Goal: Information Seeking & Learning: Learn about a topic

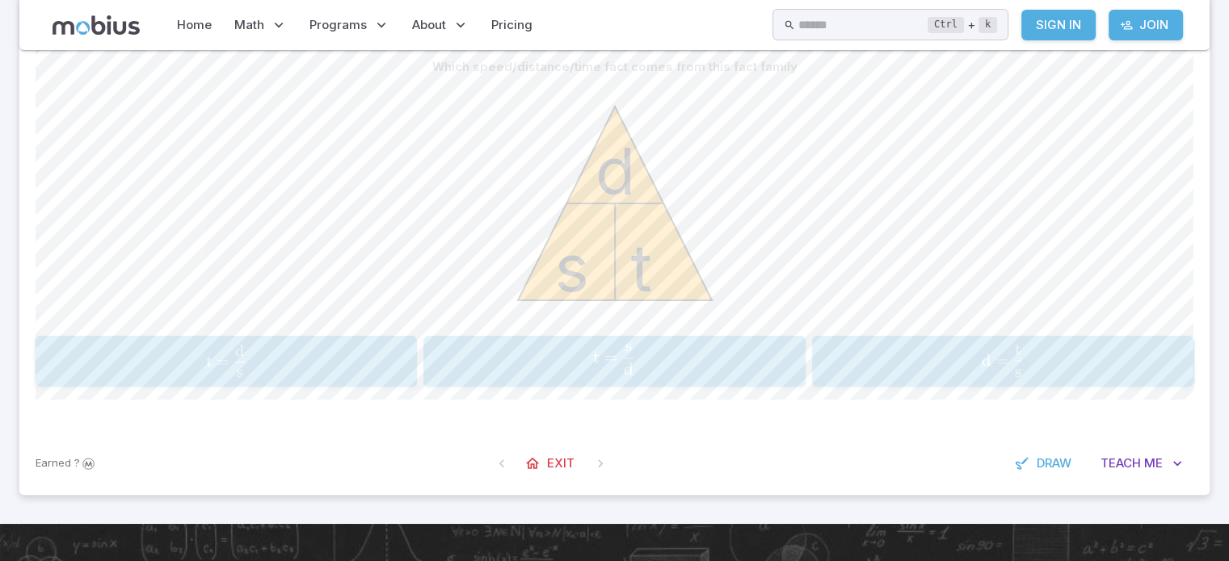
scroll to position [452, 0]
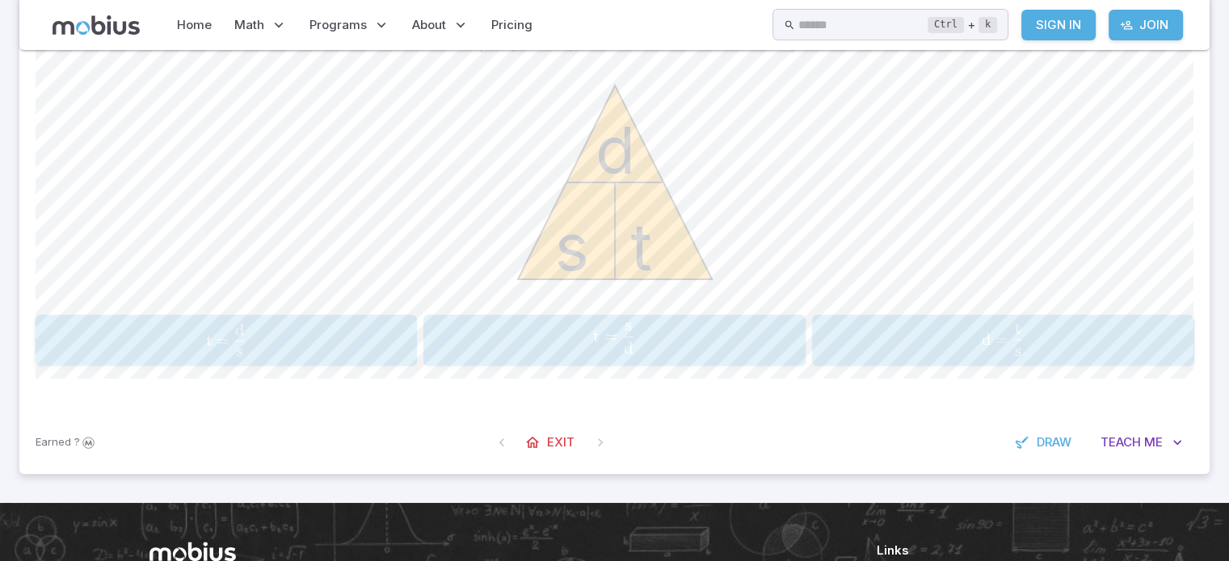
click at [616, 349] on span "t = d s ​" at bounding box center [615, 338] width 372 height 31
click at [276, 343] on span "t = d s ​" at bounding box center [226, 338] width 372 height 31
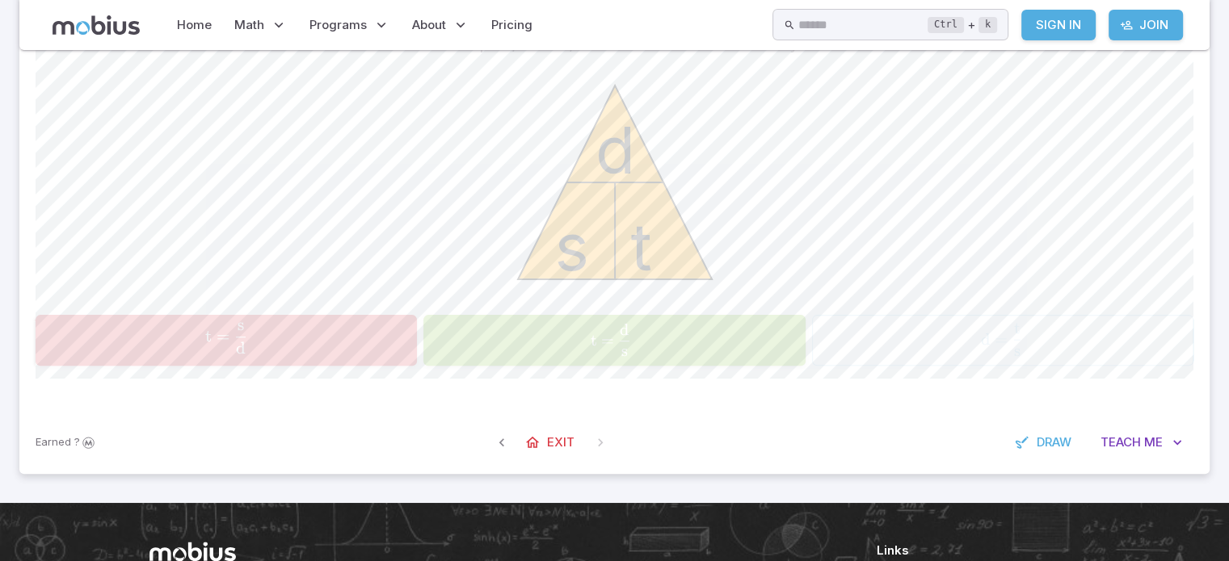
click at [641, 357] on div "t = d s \text{t} = \frac{\text{d}}{\text{s}} t = s d ​" at bounding box center [615, 340] width 372 height 38
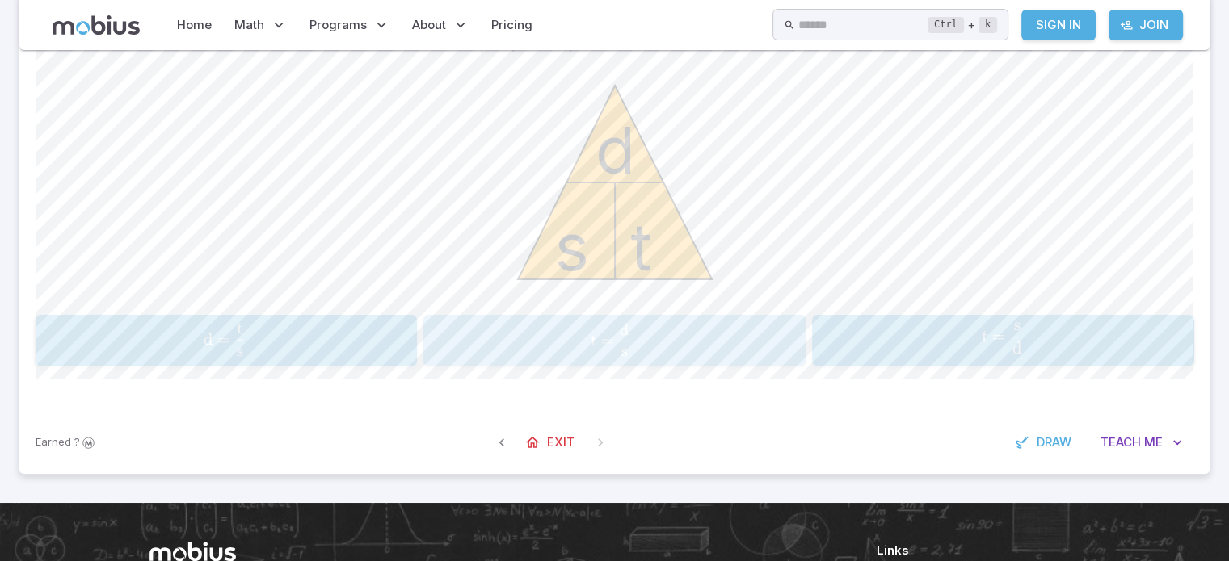
click at [620, 329] on span "d" at bounding box center [625, 329] width 10 height 19
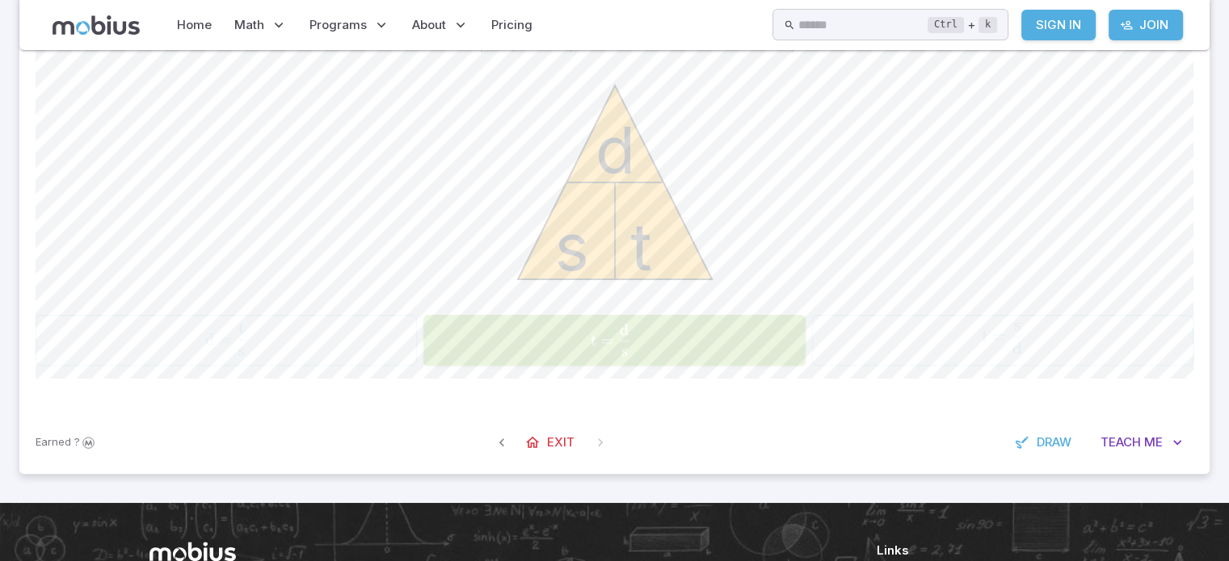
drag, startPoint x: 954, startPoint y: 252, endPoint x: 952, endPoint y: 260, distance: 8.4
click at [951, 260] on div "s t d" at bounding box center [615, 184] width 1158 height 247
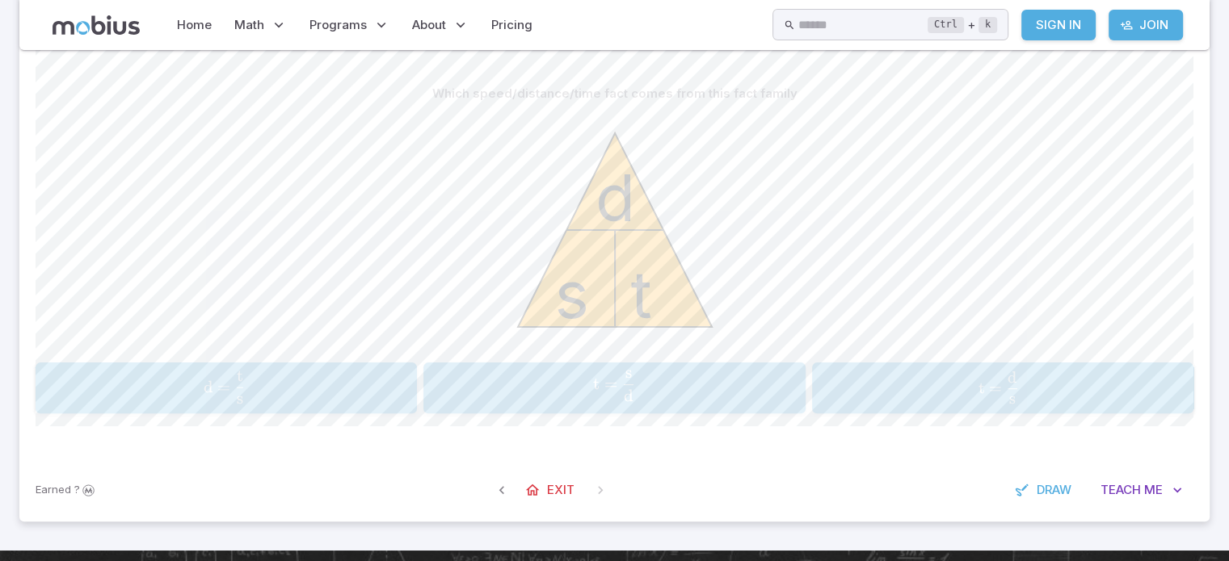
scroll to position [406, 0]
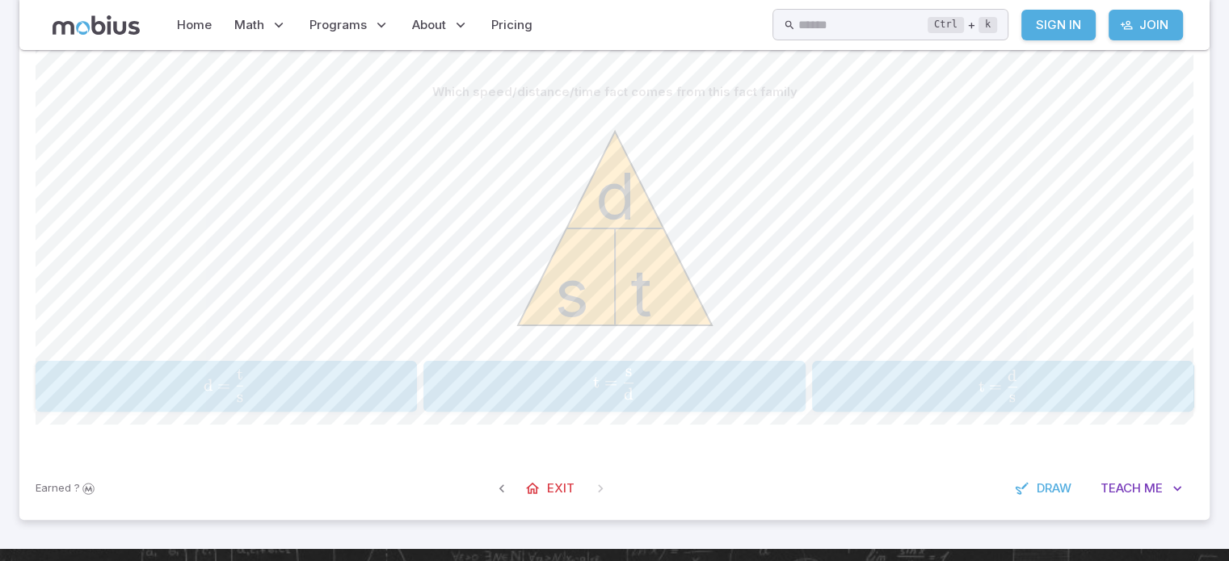
click at [291, 389] on span "d = s t ​" at bounding box center [223, 385] width 359 height 33
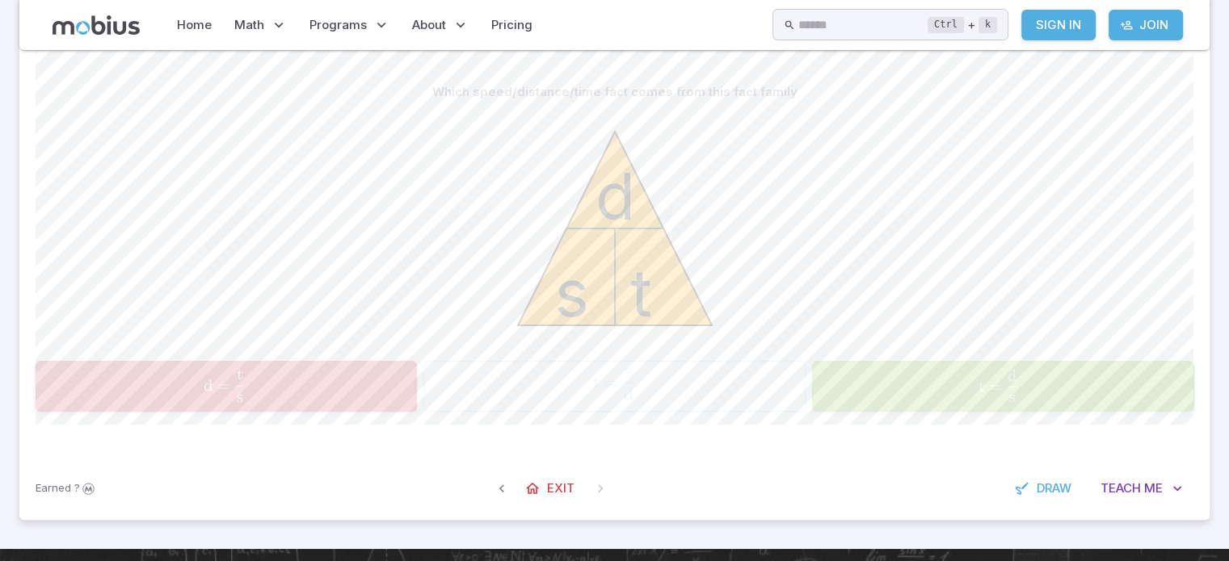
click at [1073, 387] on span "t = s d ​" at bounding box center [998, 385] width 349 height 33
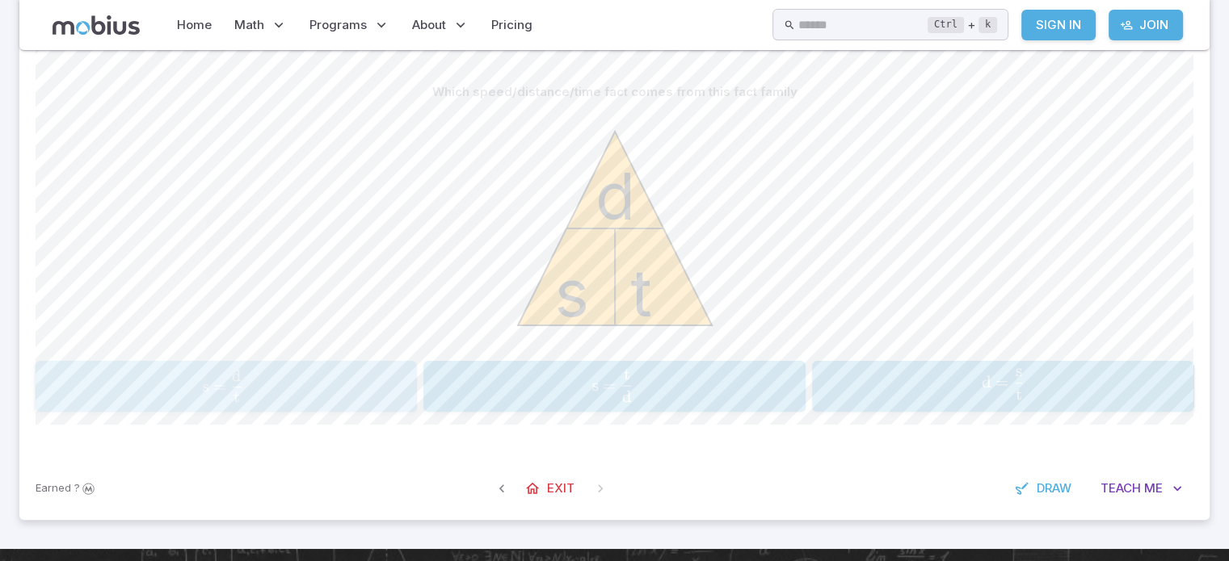
click at [233, 389] on span "t" at bounding box center [236, 397] width 6 height 19
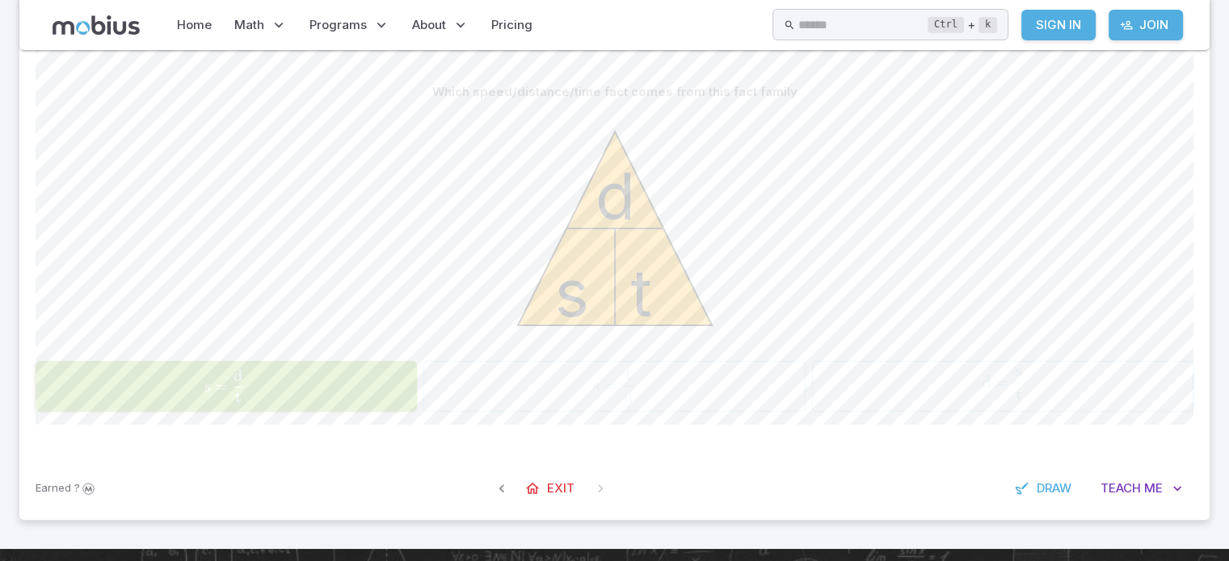
drag, startPoint x: 809, startPoint y: 313, endPoint x: 775, endPoint y: 314, distance: 33.1
click at [808, 313] on div "s t d" at bounding box center [615, 230] width 1158 height 247
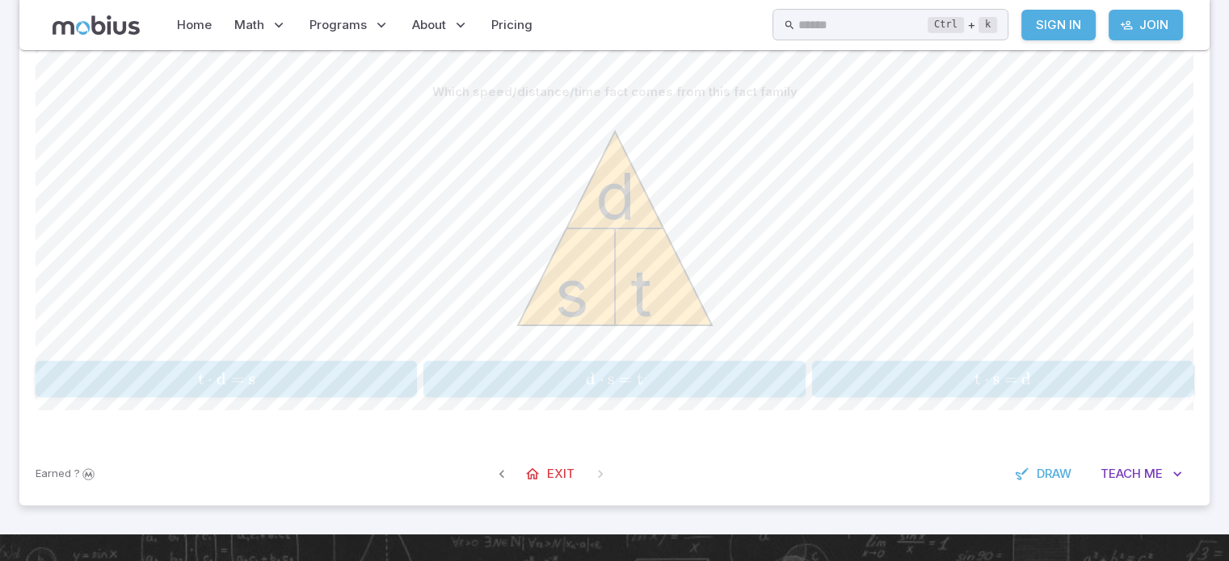
click at [618, 397] on div "Which speed/distance/time fact comes from this fact family s t d t ⋅ d = s \tex…" at bounding box center [615, 243] width 1158 height 398
click at [621, 384] on span "=" at bounding box center [625, 379] width 13 height 20
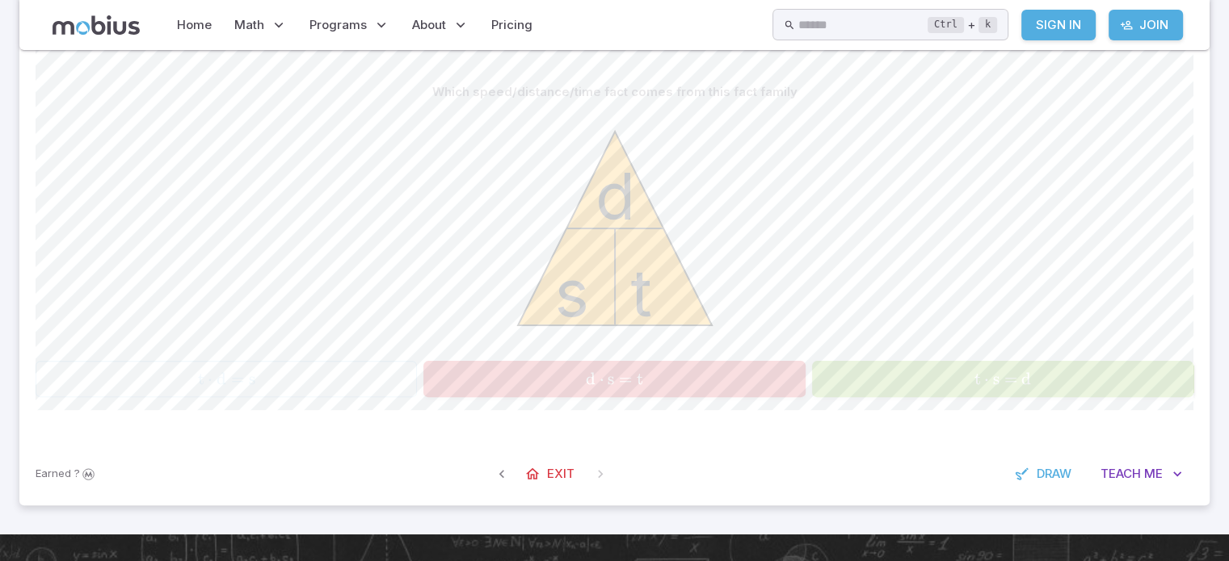
click at [1099, 386] on span "t ⋅ s = d" at bounding box center [1003, 379] width 372 height 20
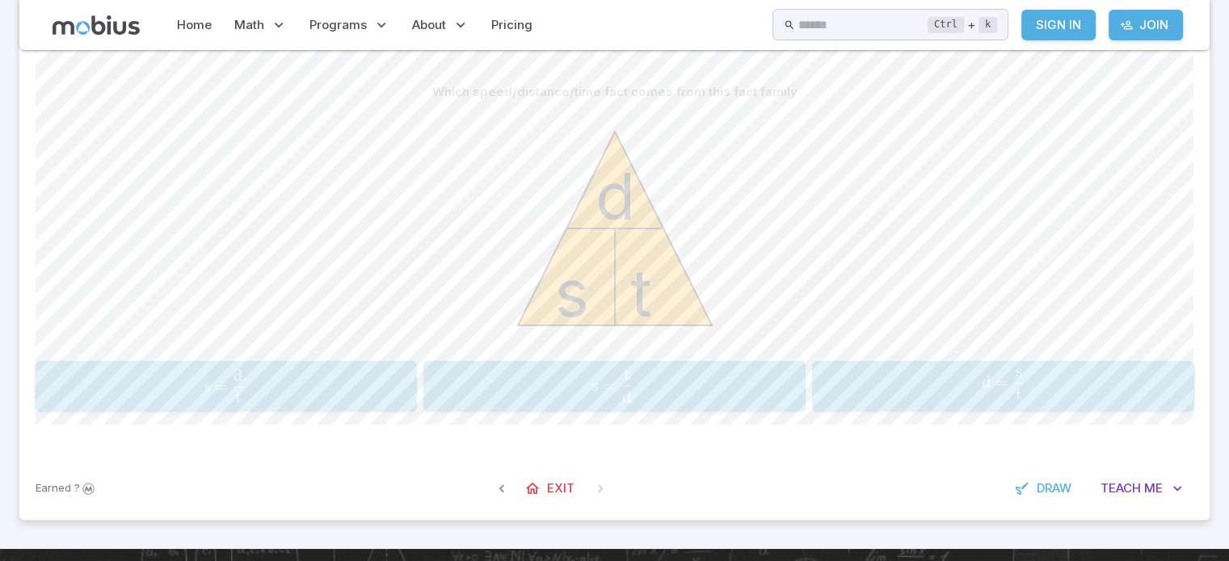
click at [624, 381] on span "t" at bounding box center [627, 373] width 6 height 19
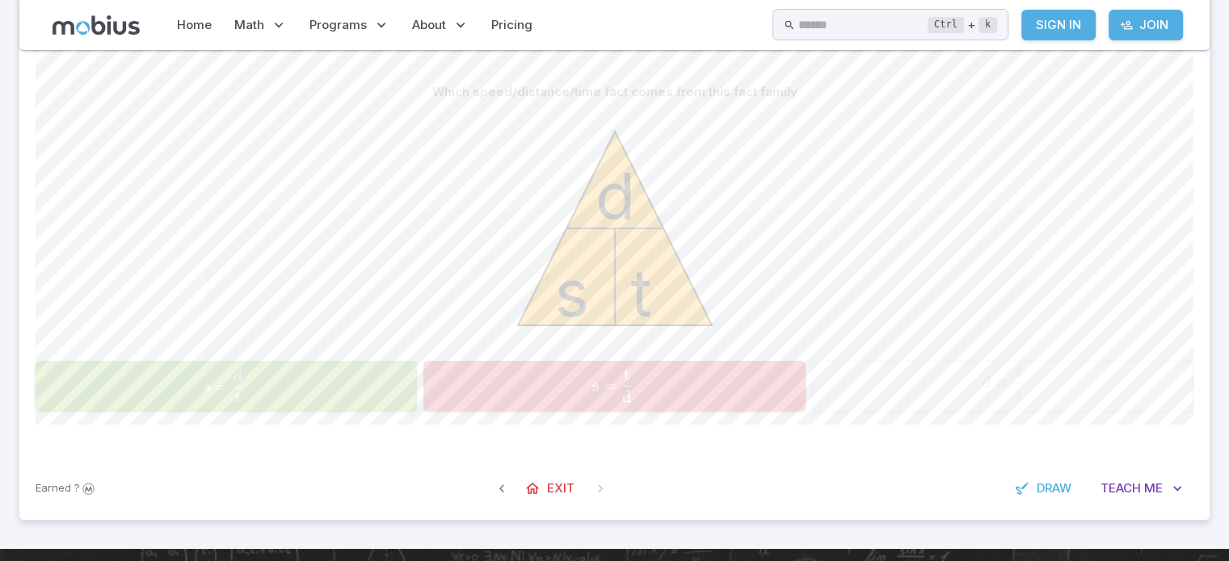
click at [307, 385] on span "s = t d ​" at bounding box center [225, 385] width 346 height 33
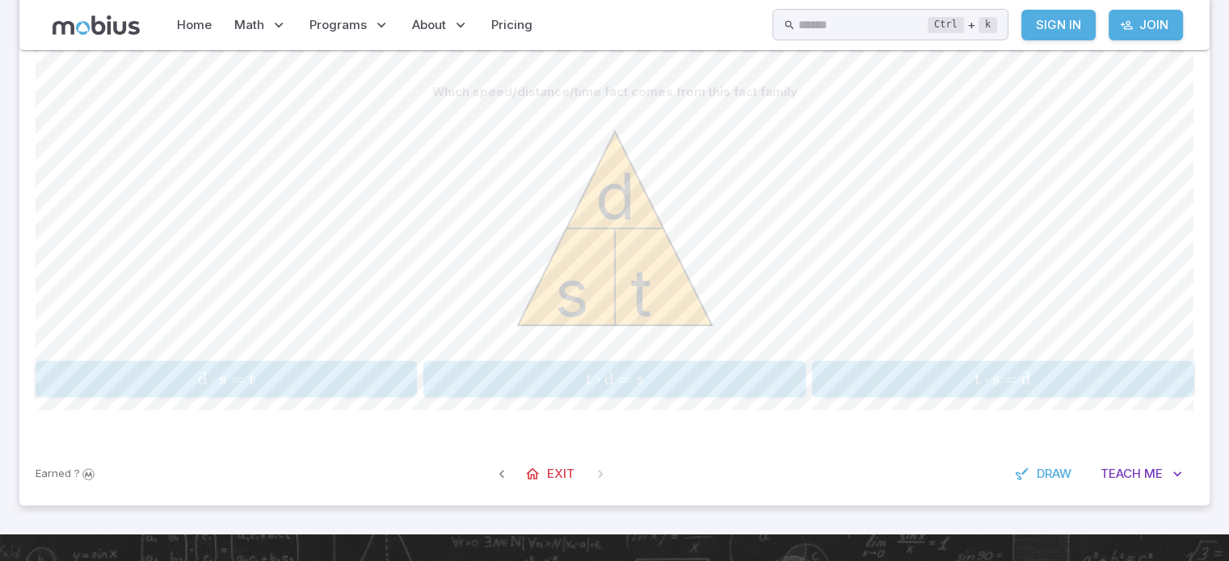
click at [931, 379] on span "t ⋅ s = d" at bounding box center [1003, 379] width 372 height 20
click at [598, 387] on span "⋅" at bounding box center [598, 379] width 5 height 20
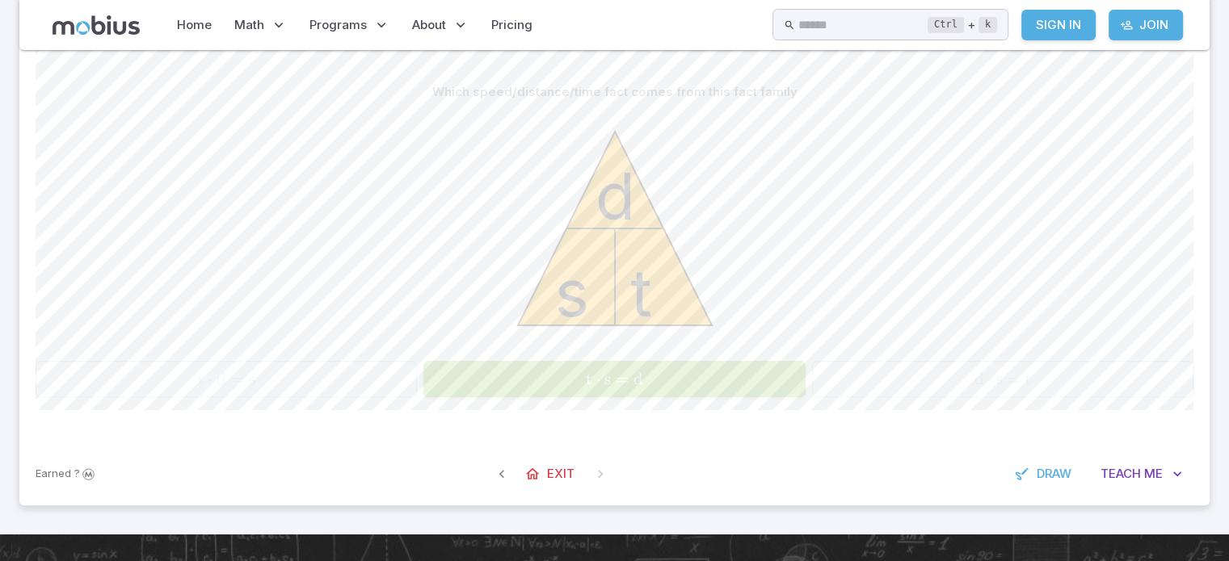
click at [351, 180] on div "s t d" at bounding box center [615, 230] width 1158 height 247
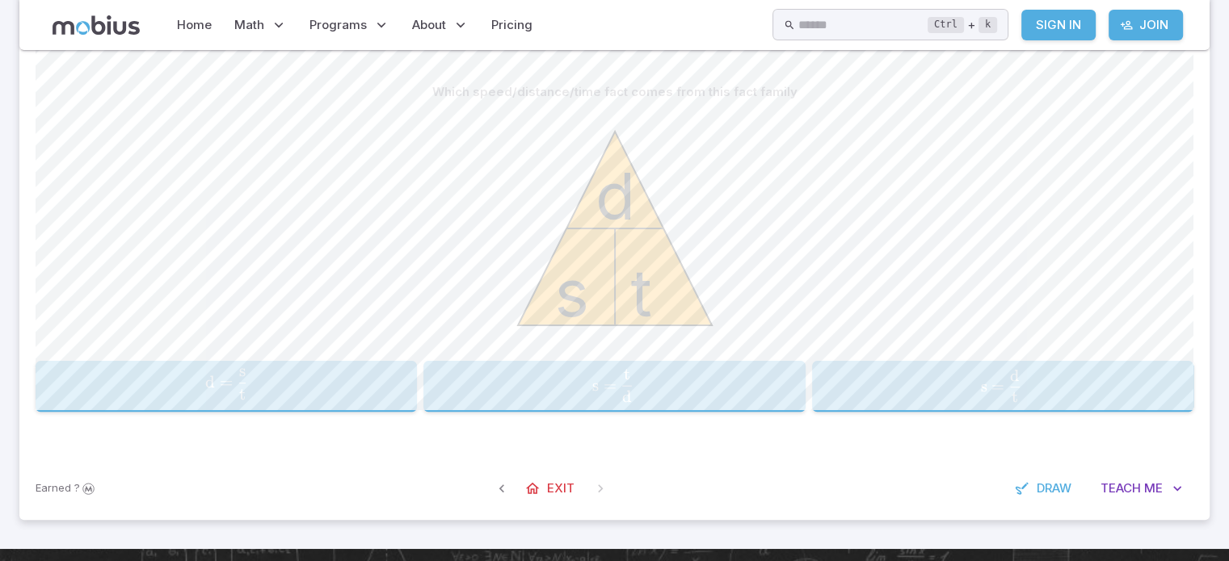
click at [351, 180] on div "s t d" at bounding box center [615, 230] width 1158 height 247
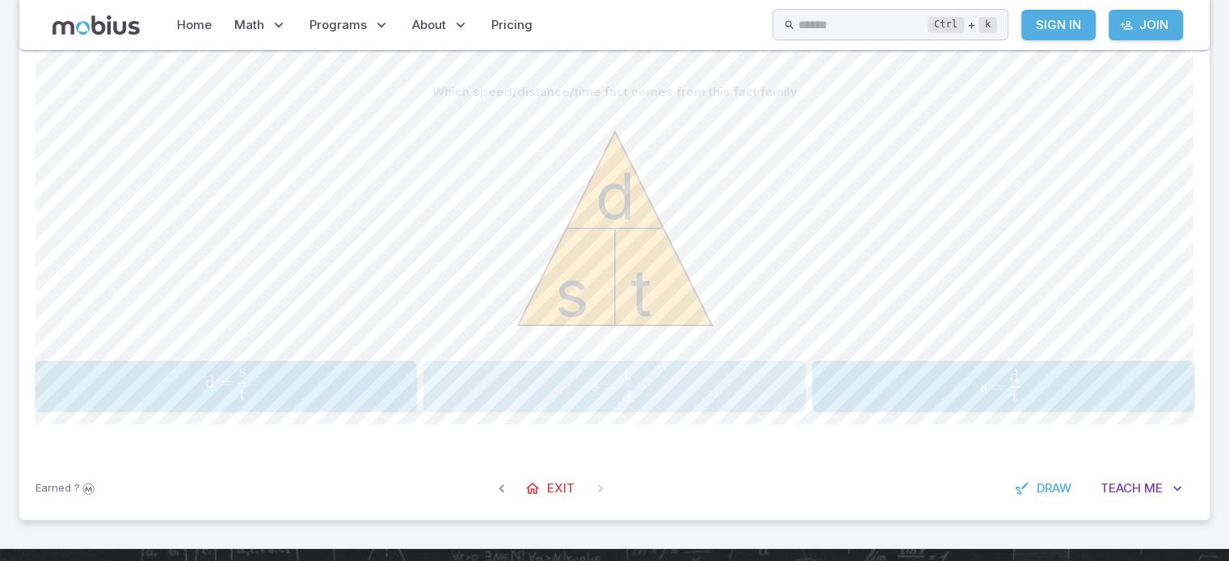
click at [617, 394] on span "s = d t ​" at bounding box center [613, 385] width 358 height 33
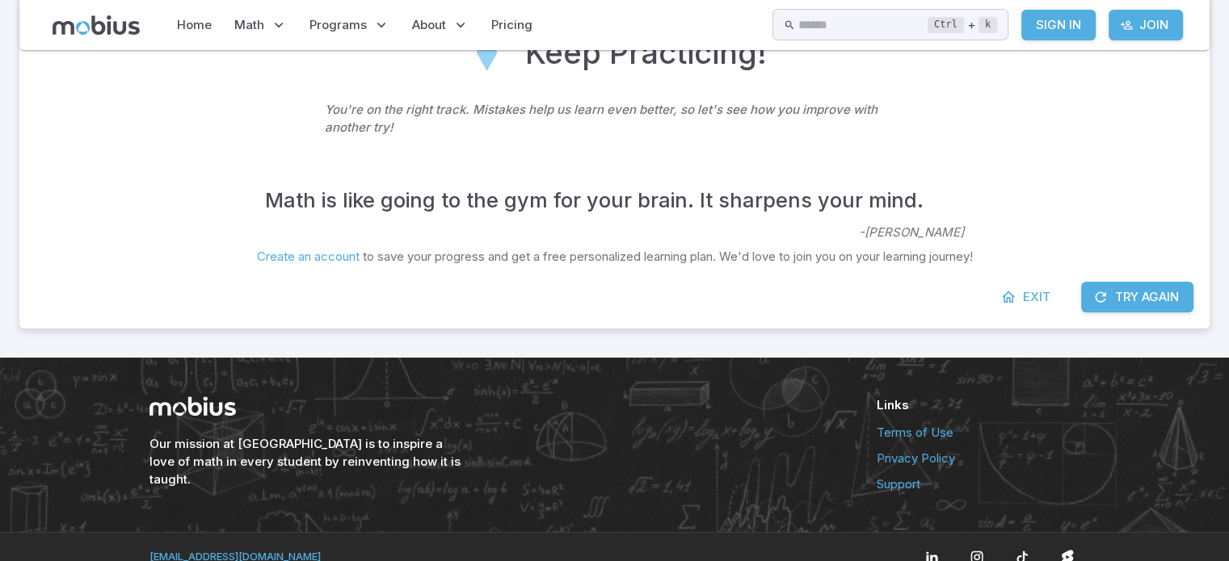
scroll to position [375, 0]
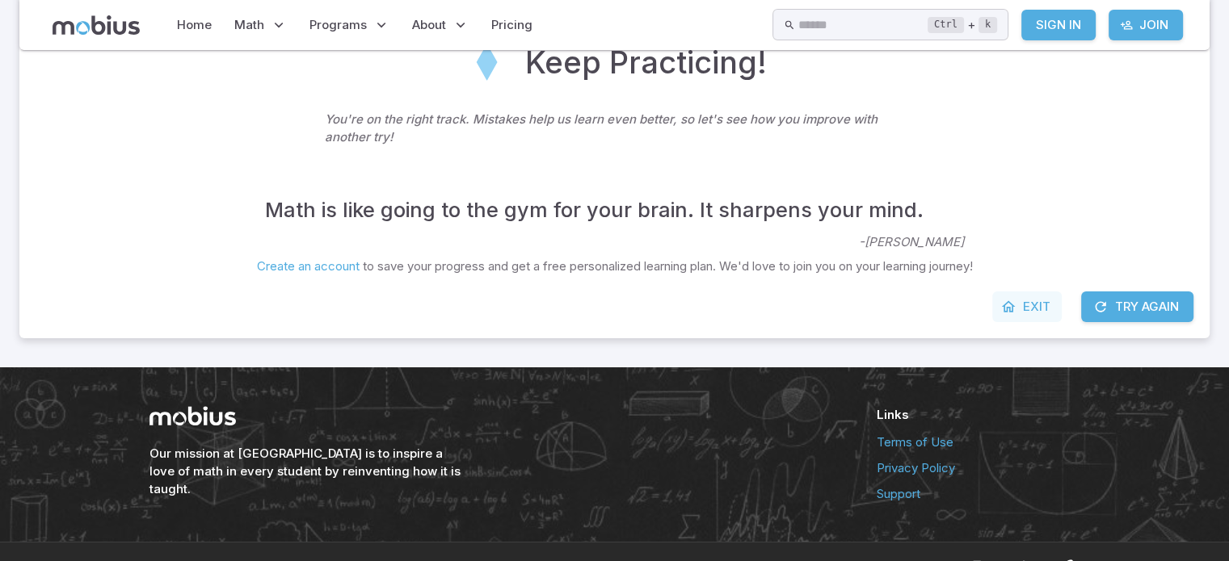
click at [1014, 302] on icon at bounding box center [1008, 307] width 16 height 16
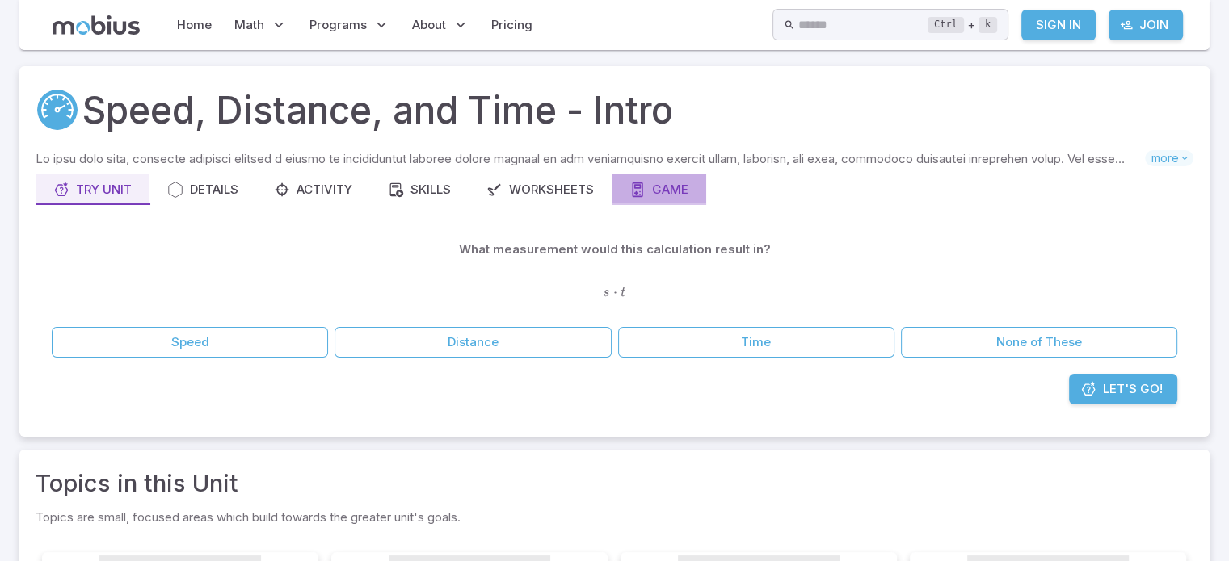
click at [667, 181] on div "Game" at bounding box center [658, 190] width 59 height 18
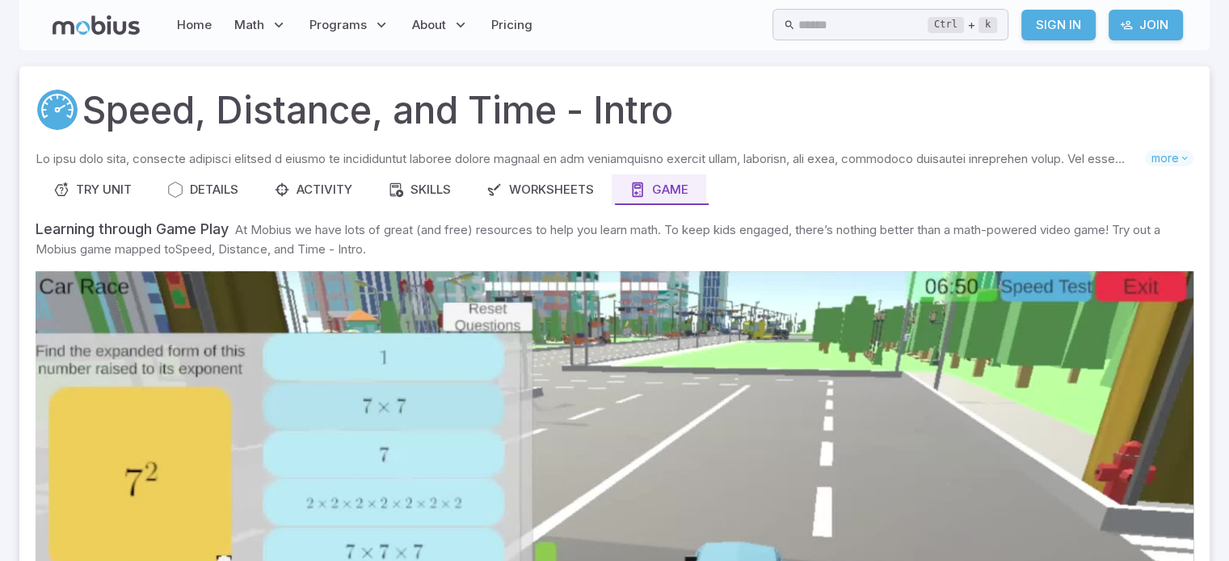
drag, startPoint x: 1226, startPoint y: 100, endPoint x: 1224, endPoint y: 124, distance: 23.5
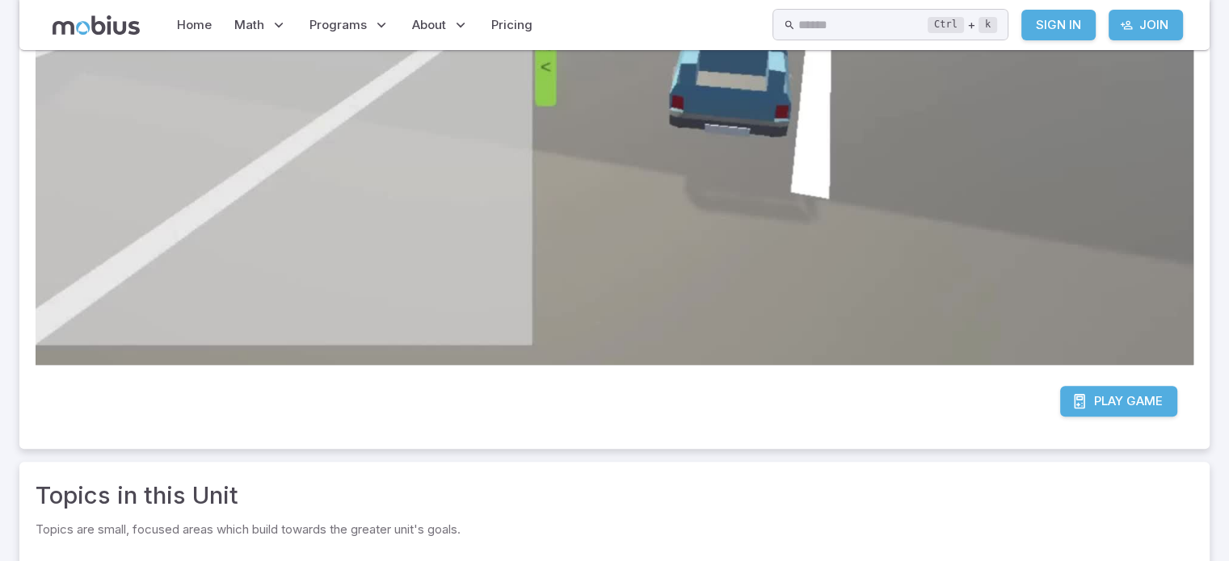
scroll to position [560, 0]
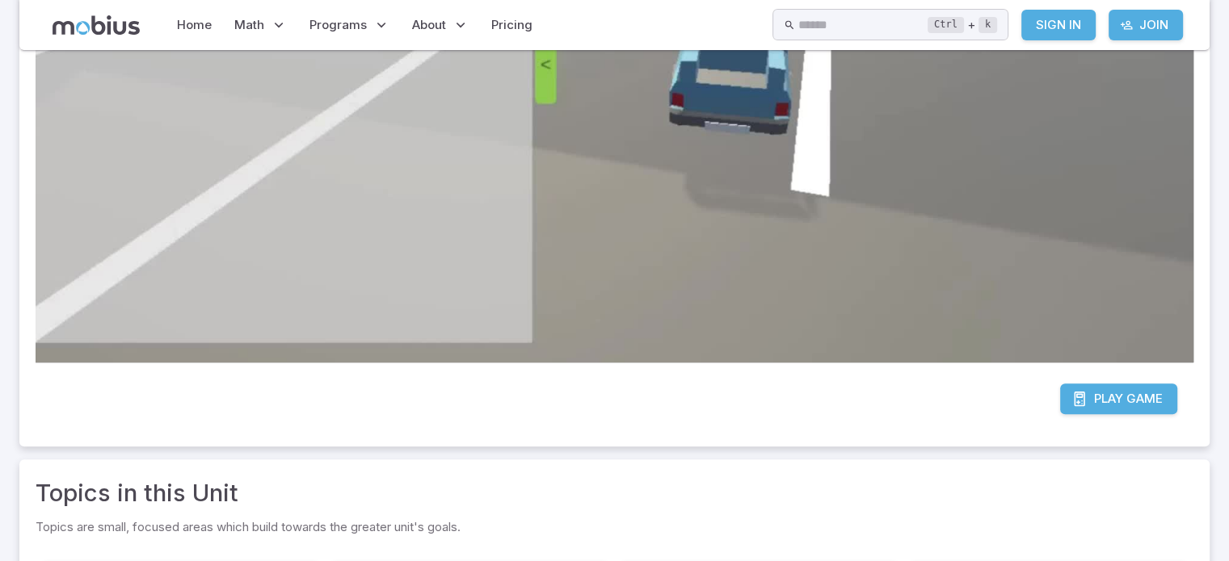
click at [1099, 390] on span "Play" at bounding box center [1108, 399] width 29 height 18
